Goal: Task Accomplishment & Management: Manage account settings

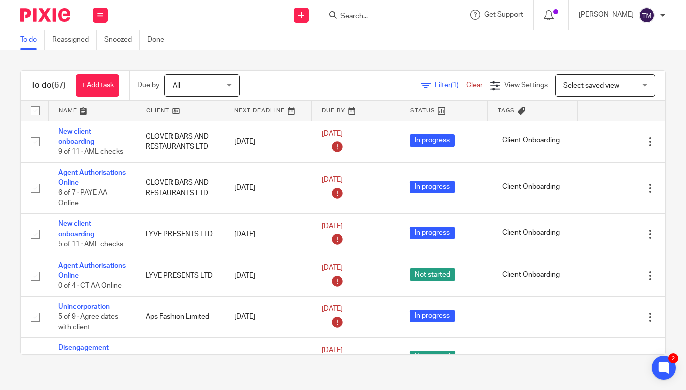
scroll to position [2092, 0]
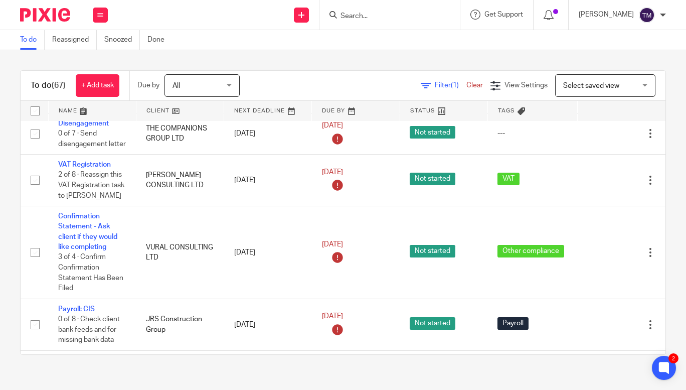
click at [377, 14] on input "Search" at bounding box center [385, 16] width 90 height 9
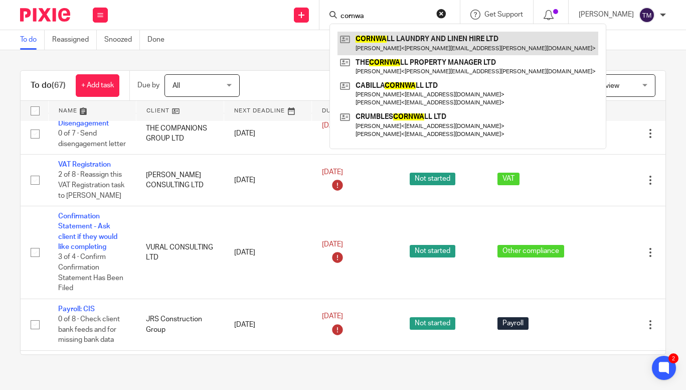
type input "cornwa"
click at [394, 37] on link at bounding box center [468, 43] width 261 height 23
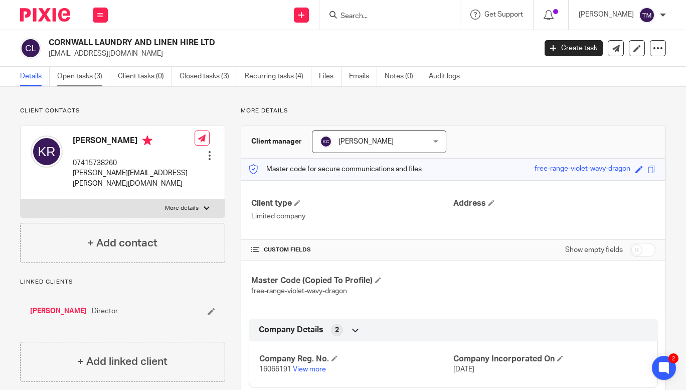
click at [74, 72] on link "Open tasks (3)" at bounding box center [83, 77] width 53 height 20
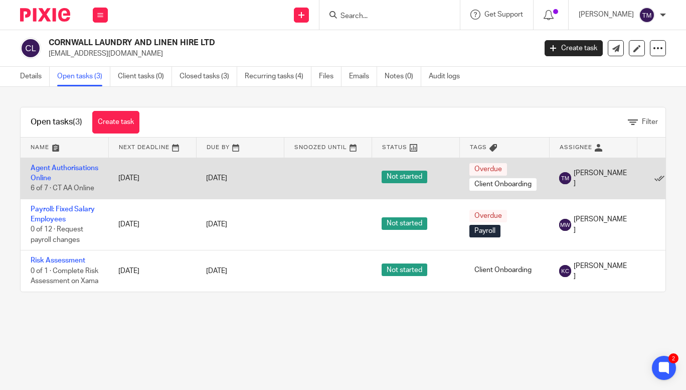
click at [48, 172] on td "Agent Authorisations Online 6 of 7 · CT AA Online" at bounding box center [65, 178] width 88 height 41
click at [48, 178] on link "Agent Authorisations Online" at bounding box center [65, 173] width 68 height 17
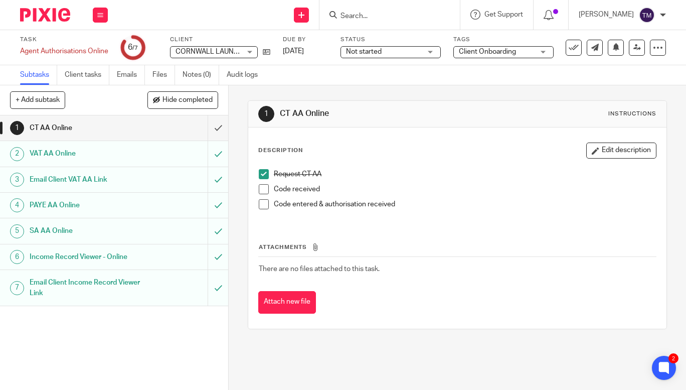
click at [261, 191] on span at bounding box center [264, 189] width 10 height 10
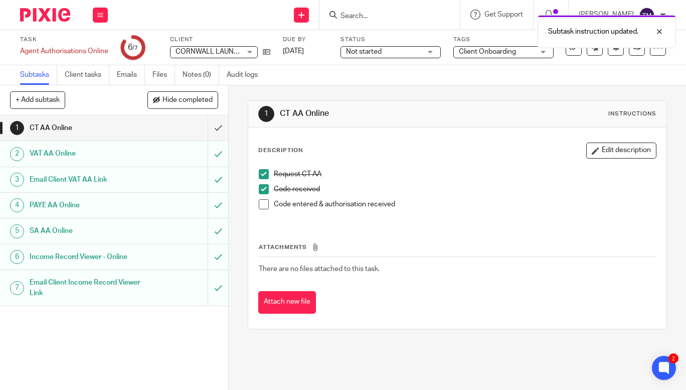
click at [263, 206] on span at bounding box center [264, 204] width 10 height 10
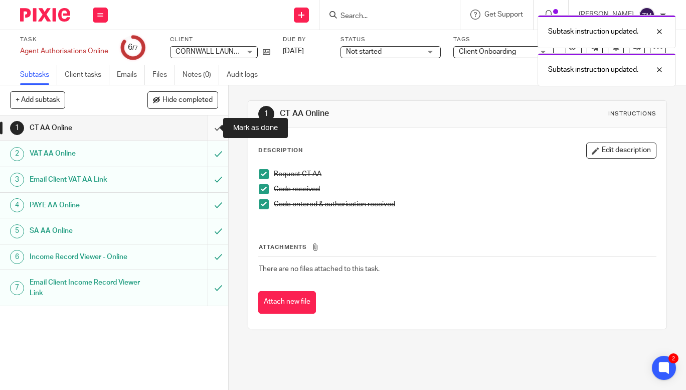
click at [210, 126] on input "submit" at bounding box center [114, 127] width 228 height 25
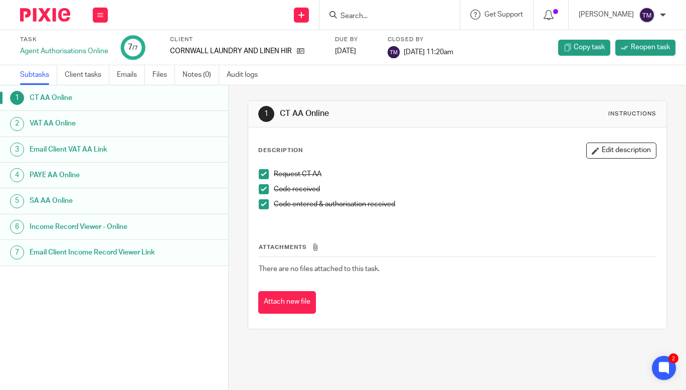
click at [379, 21] on form at bounding box center [393, 15] width 107 height 13
click at [384, 15] on input "Search" at bounding box center [385, 16] width 90 height 9
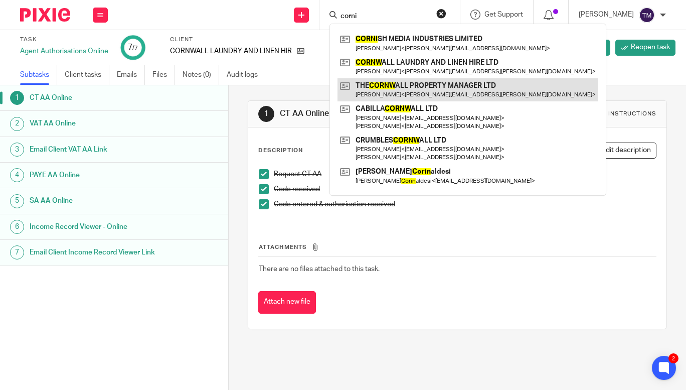
type input "corni"
click at [445, 83] on link at bounding box center [468, 89] width 261 height 23
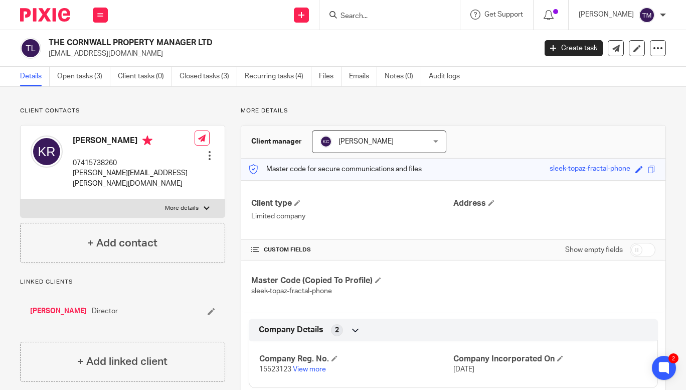
click at [637, 247] on input "checkbox" at bounding box center [643, 250] width 26 height 14
checkbox input "true"
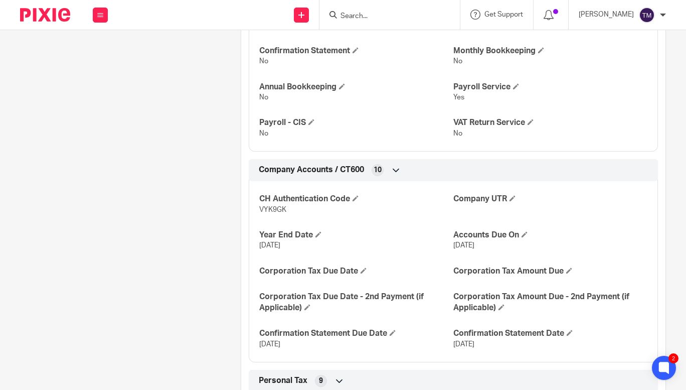
scroll to position [505, 0]
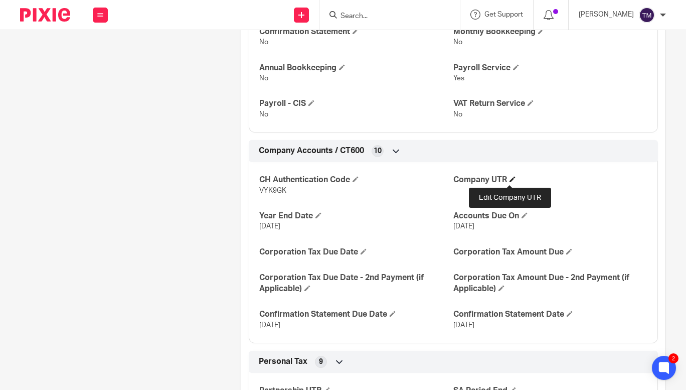
click at [510, 180] on span at bounding box center [513, 179] width 6 height 6
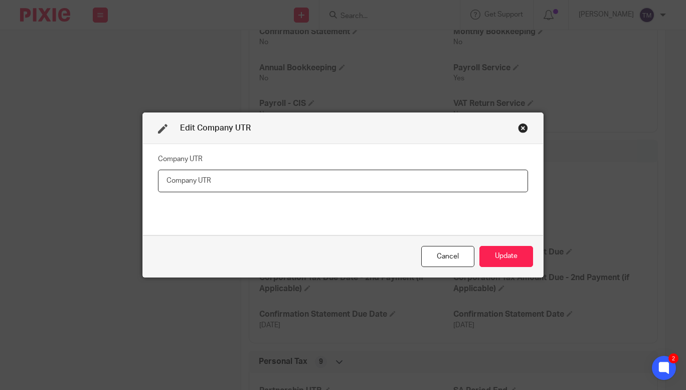
click at [431, 177] on input "text" at bounding box center [343, 181] width 370 height 23
paste input "8159803300"
type input "8159803300"
click at [495, 261] on button "Update" at bounding box center [507, 257] width 54 height 22
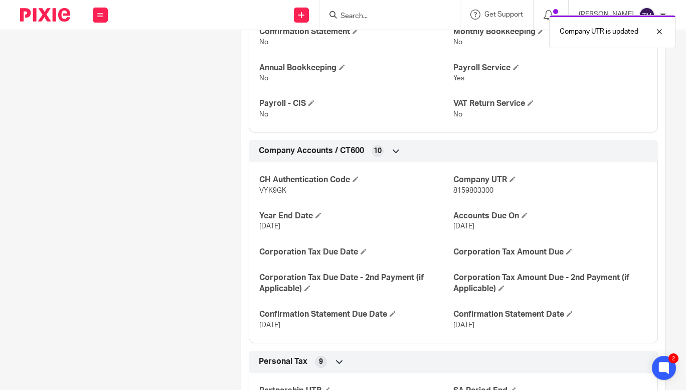
click at [470, 191] on span "8159803300" at bounding box center [474, 190] width 40 height 7
copy span "8159803300"
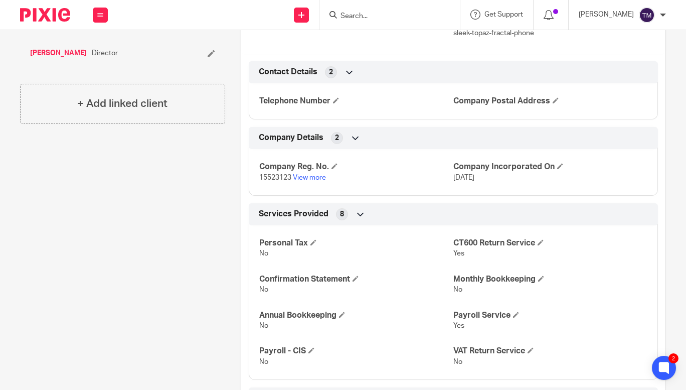
scroll to position [253, 0]
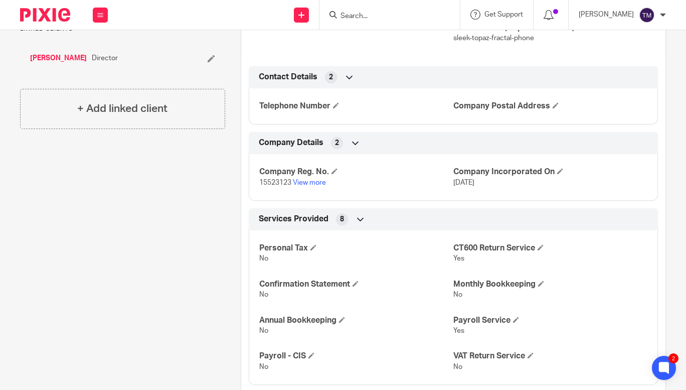
click at [269, 183] on span "15523123" at bounding box center [275, 182] width 32 height 7
copy p "15523123"
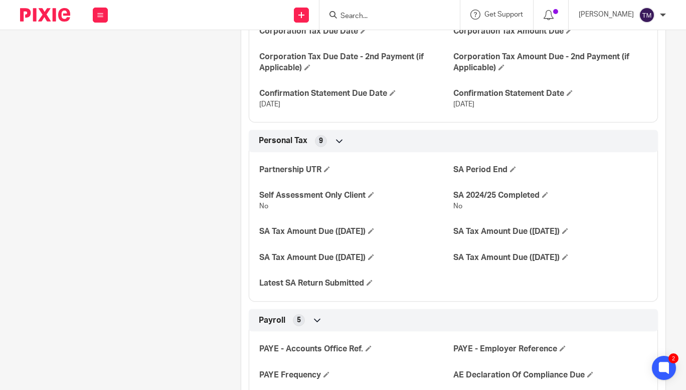
scroll to position [938, 0]
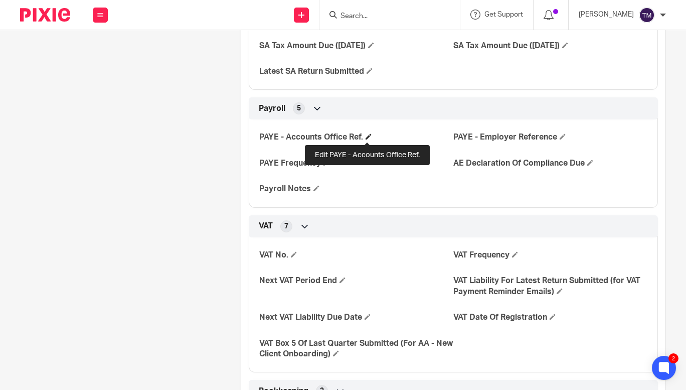
click at [369, 137] on span at bounding box center [369, 136] width 6 height 6
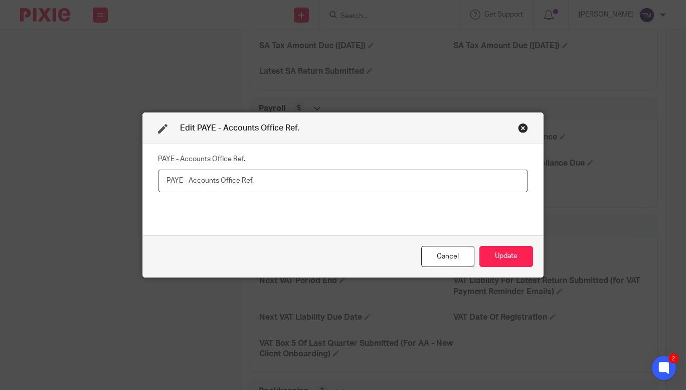
paste input "120PM03571741"
type input "120PM03571741"
click at [502, 252] on button "Update" at bounding box center [507, 257] width 54 height 22
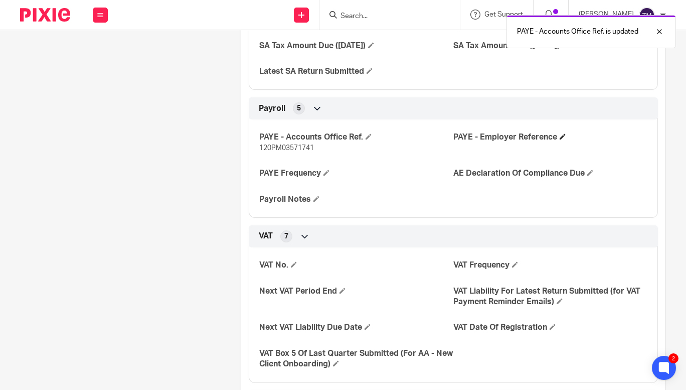
click at [560, 135] on span at bounding box center [563, 136] width 6 height 6
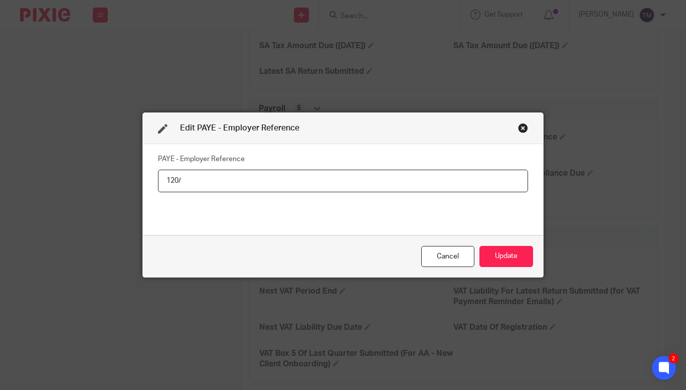
paste input "MF00013"
type input "120/MF00013"
click at [504, 244] on div "Cancel Update" at bounding box center [343, 256] width 400 height 42
click at [505, 252] on button "Update" at bounding box center [507, 257] width 54 height 22
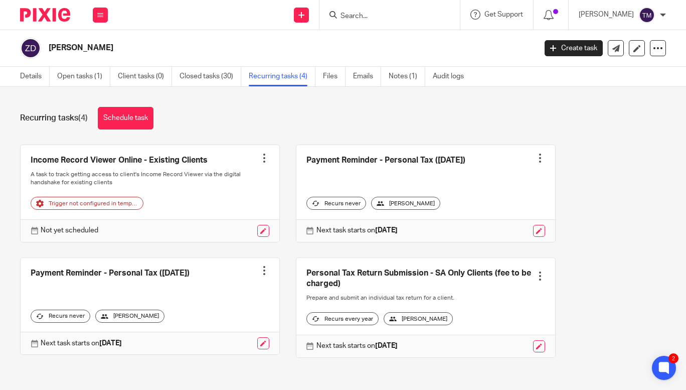
click at [399, 18] on input "Search" at bounding box center [385, 16] width 90 height 9
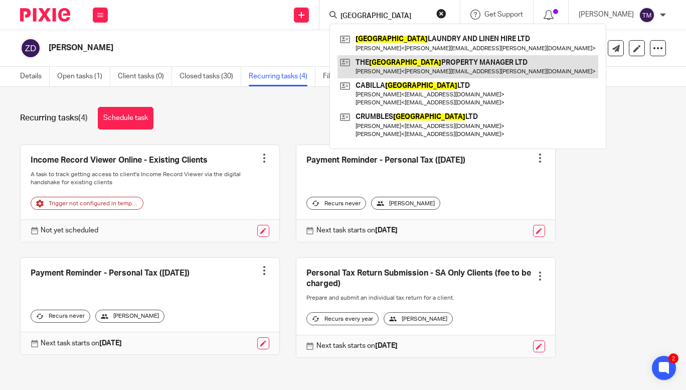
type input "[GEOGRAPHIC_DATA]"
click at [415, 56] on link at bounding box center [468, 66] width 261 height 23
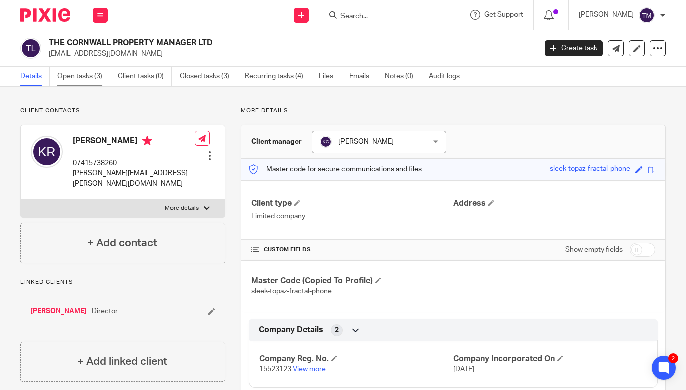
click at [82, 79] on link "Open tasks (3)" at bounding box center [83, 77] width 53 height 20
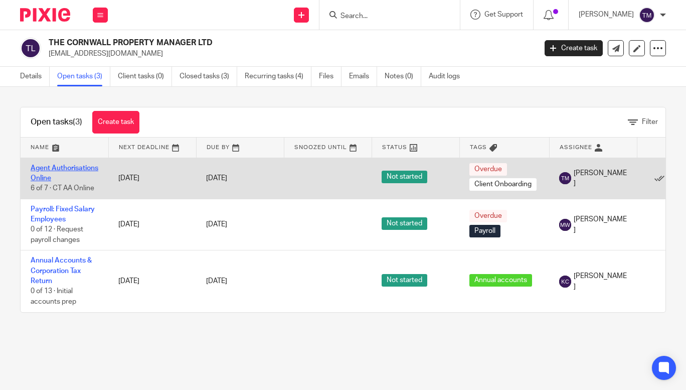
click at [44, 175] on link "Agent Authorisations Online" at bounding box center [65, 173] width 68 height 17
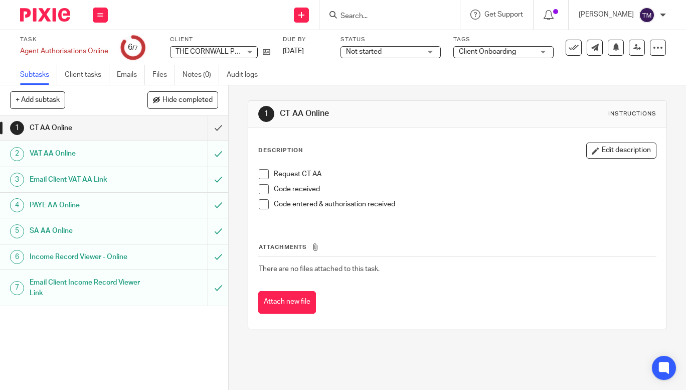
click at [262, 174] on span at bounding box center [264, 174] width 10 height 10
click at [212, 205] on input "submit" at bounding box center [114, 205] width 228 height 25
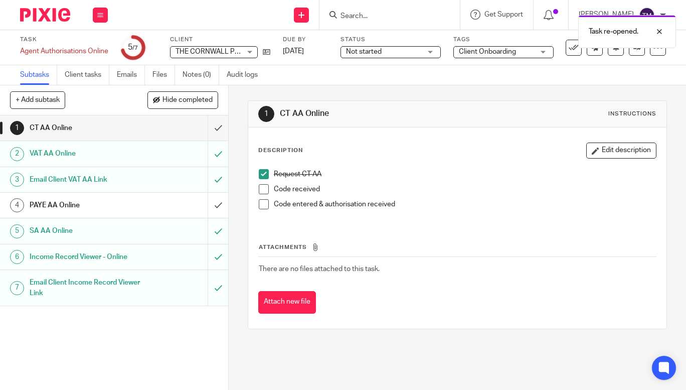
click at [151, 201] on div "PAYE AA Online" at bounding box center [114, 205] width 168 height 15
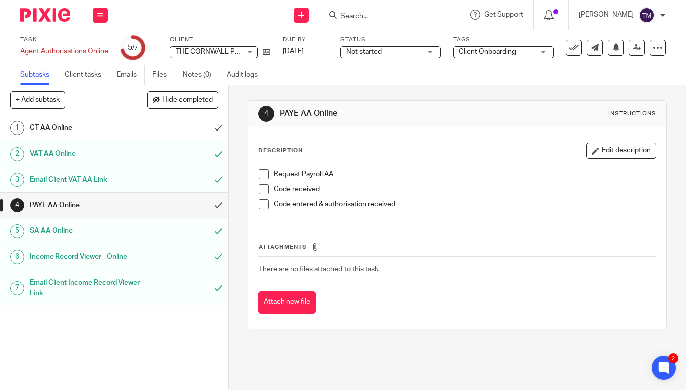
click at [261, 175] on span at bounding box center [264, 174] width 10 height 10
